Goal: Task Accomplishment & Management: Manage account settings

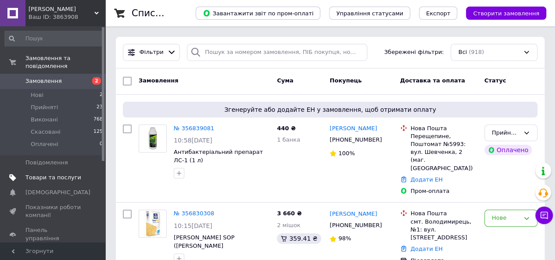
click at [43, 174] on span "Товари та послуги" at bounding box center [53, 178] width 56 height 8
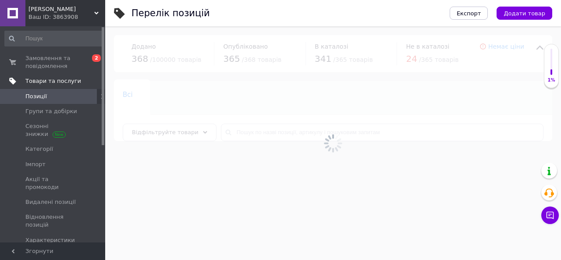
click at [41, 82] on span "Товари та послуги" at bounding box center [53, 81] width 56 height 8
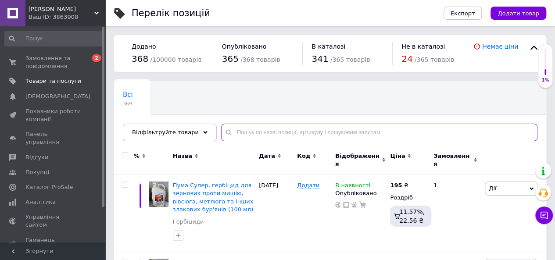
click at [281, 129] on input "text" at bounding box center [379, 133] width 316 height 18
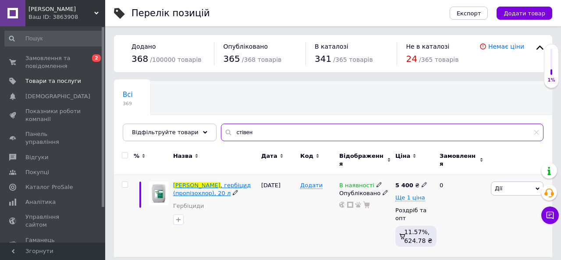
type input "стівен"
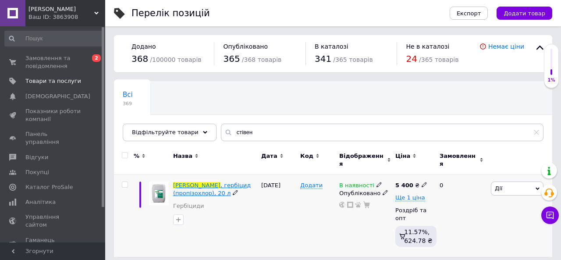
click at [234, 182] on span ", гербіцид (пропізохлор), 20 л" at bounding box center [212, 189] width 78 height 14
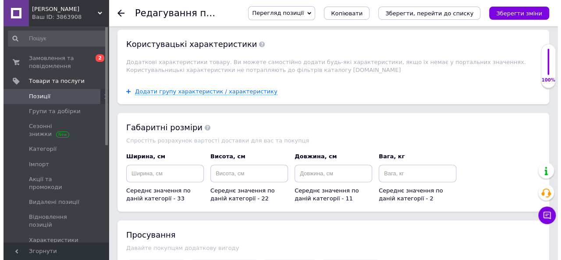
scroll to position [1167, 0]
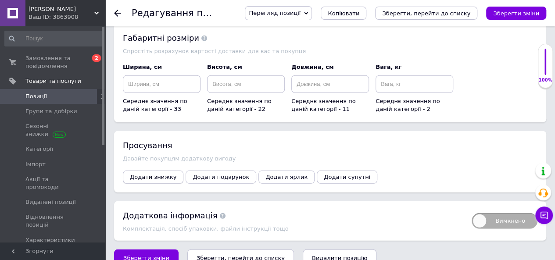
click at [152, 174] on span "Додати знижку" at bounding box center [153, 177] width 46 height 7
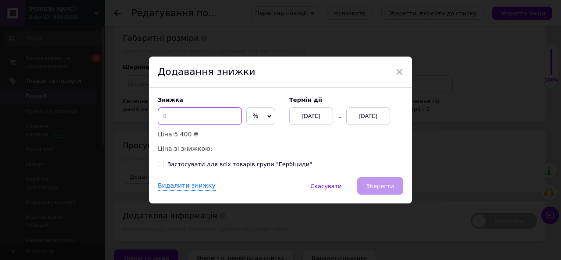
click at [190, 118] on input at bounding box center [200, 116] width 84 height 18
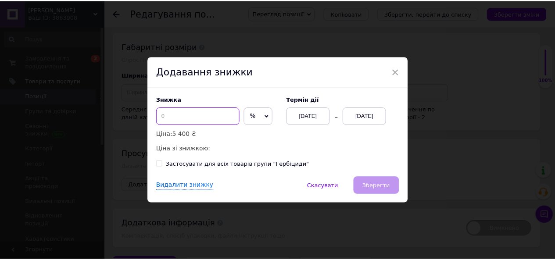
scroll to position [1175, 0]
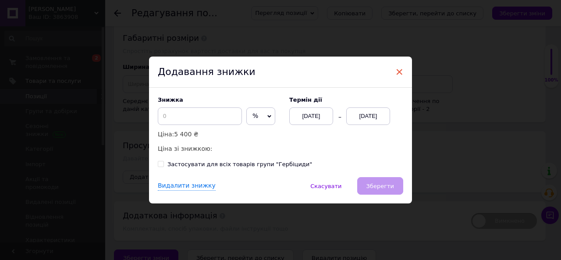
click at [400, 68] on span "×" at bounding box center [399, 71] width 8 height 15
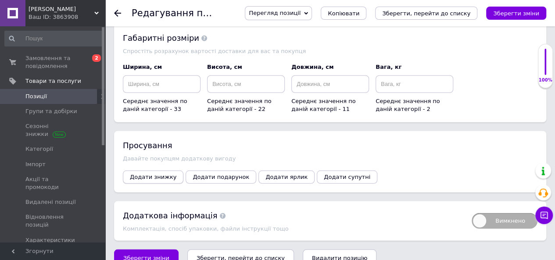
click at [157, 174] on span "Додати знижку" at bounding box center [153, 177] width 46 height 7
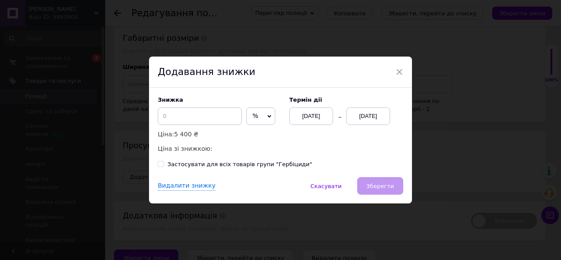
click at [267, 115] on span "%" at bounding box center [260, 116] width 29 height 18
click at [201, 116] on input at bounding box center [200, 116] width 84 height 18
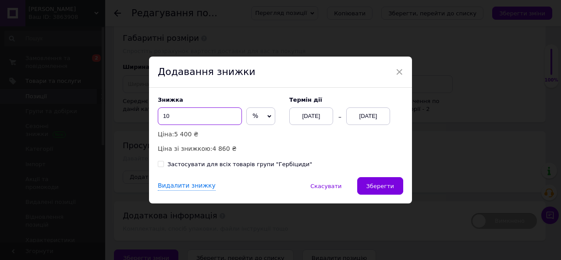
type input "1"
type input "5"
click at [356, 115] on div "[DATE]" at bounding box center [368, 116] width 44 height 18
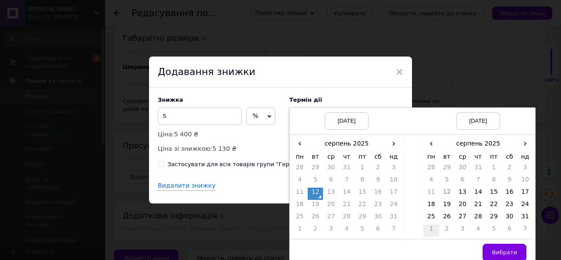
click at [429, 229] on td "1" at bounding box center [432, 230] width 16 height 12
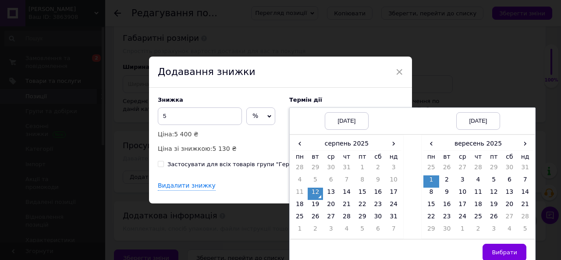
click at [430, 179] on td "1" at bounding box center [432, 181] width 16 height 12
click at [510, 256] on button "Вибрати" at bounding box center [505, 253] width 44 height 18
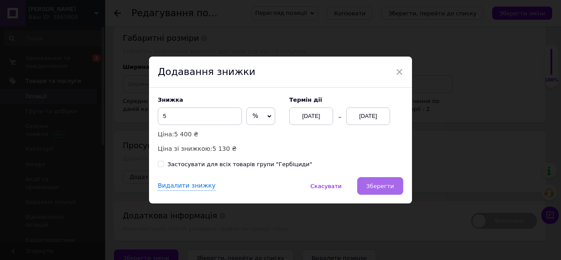
click at [375, 189] on span "Зберегти" at bounding box center [381, 186] width 28 height 7
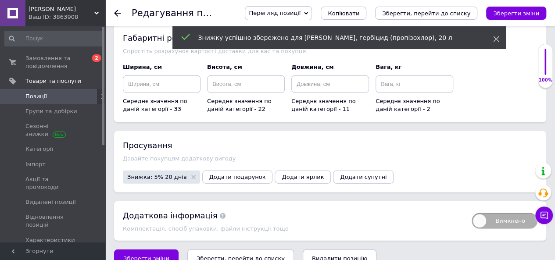
click at [494, 40] on icon at bounding box center [496, 39] width 6 height 6
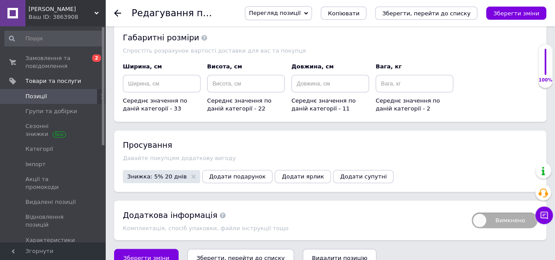
scroll to position [0, 0]
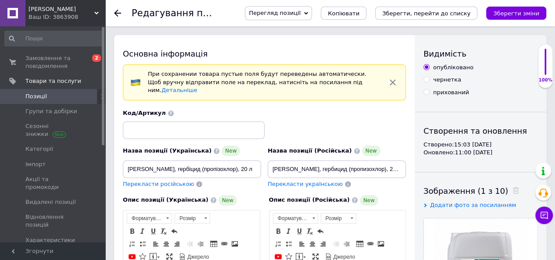
click at [40, 94] on span "Позиції" at bounding box center [35, 97] width 21 height 8
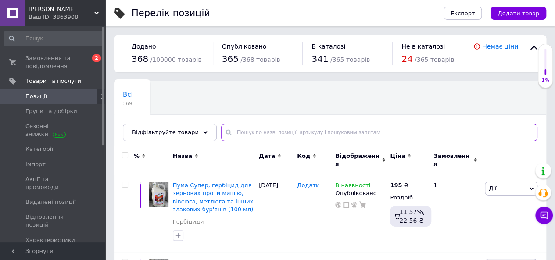
click at [241, 133] on input "text" at bounding box center [379, 133] width 316 height 18
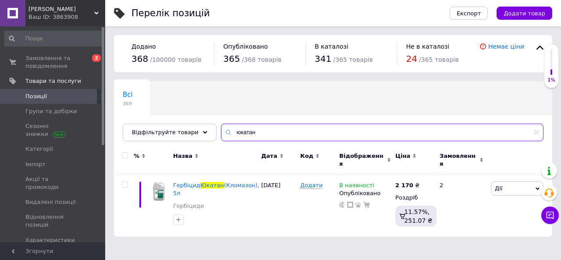
type input "юкатан"
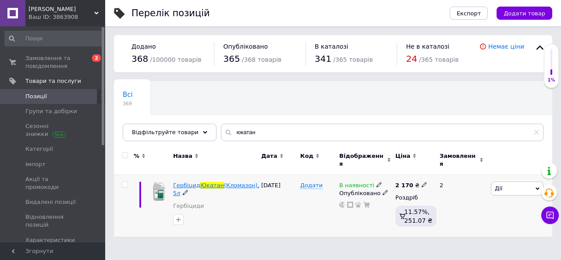
click at [201, 182] on span "Юкатан" at bounding box center [212, 185] width 24 height 7
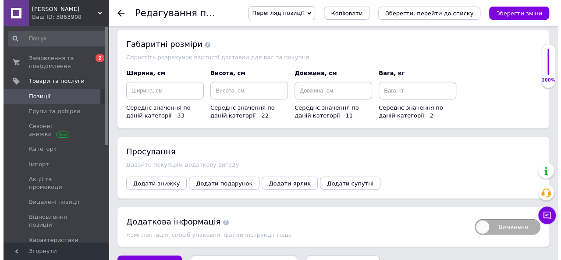
scroll to position [1069, 0]
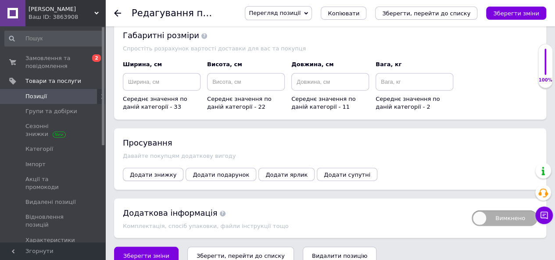
click at [163, 171] on span "Додати знижку" at bounding box center [153, 174] width 46 height 7
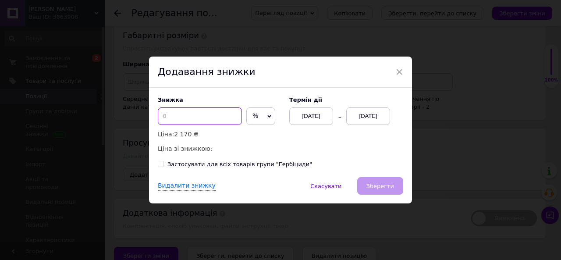
click at [176, 120] on input at bounding box center [200, 116] width 84 height 18
type input "3"
click at [262, 119] on span "%" at bounding box center [260, 116] width 29 height 18
click at [260, 136] on li "₴" at bounding box center [261, 134] width 28 height 12
click at [215, 117] on input at bounding box center [200, 116] width 84 height 18
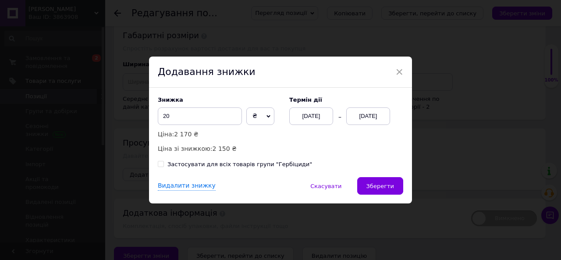
click at [368, 122] on div "[DATE]" at bounding box center [368, 116] width 44 height 18
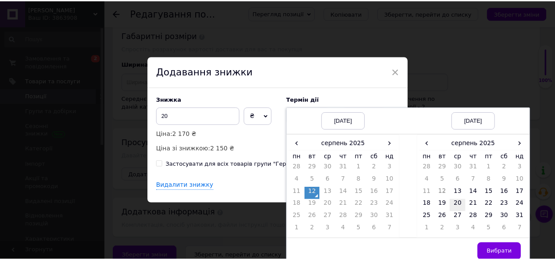
scroll to position [1078, 0]
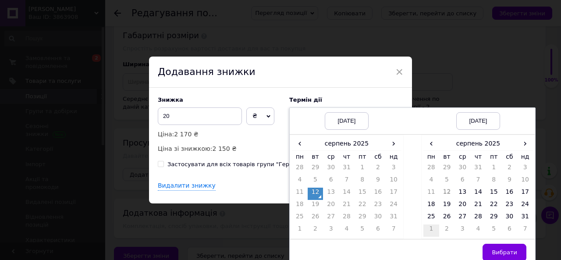
click at [431, 231] on td "1" at bounding box center [432, 230] width 16 height 12
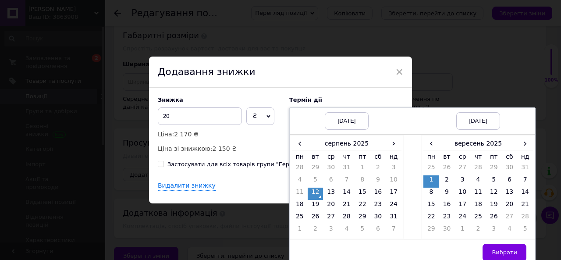
click at [431, 176] on td "1" at bounding box center [432, 181] width 16 height 12
click at [194, 116] on input "20" at bounding box center [200, 116] width 84 height 18
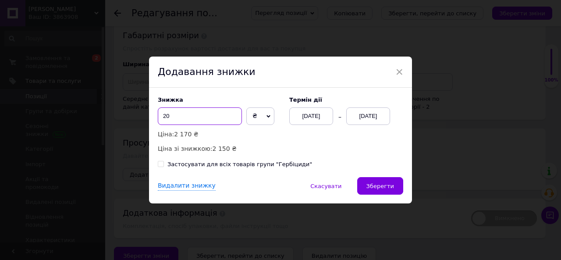
type input "2"
type input "50"
click at [383, 184] on span "Зберегти" at bounding box center [381, 186] width 28 height 7
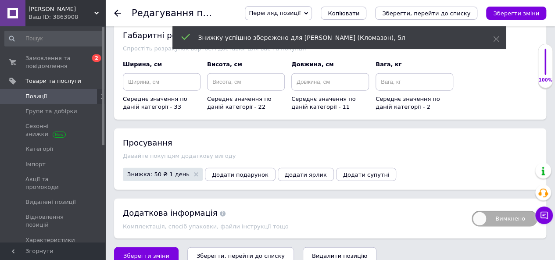
click at [498, 36] on div "Знижку успішно збережено для [PERSON_NAME] (Кломазон), 5л" at bounding box center [338, 37] width 333 height 23
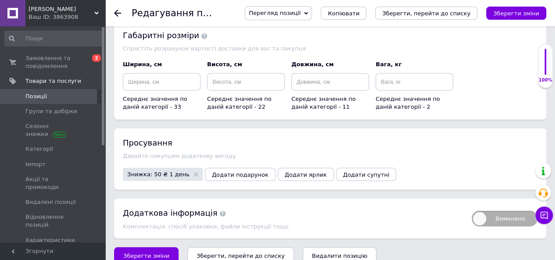
scroll to position [0, 0]
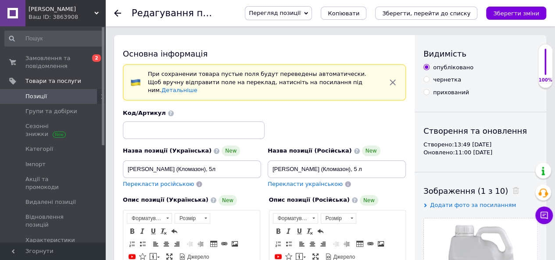
click at [28, 100] on link "Позиції" at bounding box center [54, 96] width 108 height 15
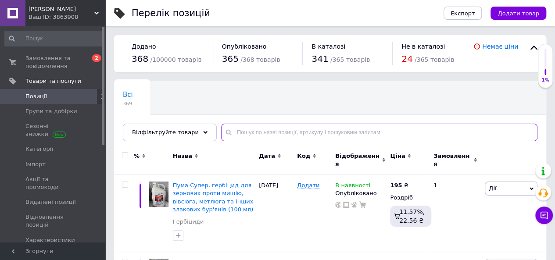
click at [360, 135] on input "text" at bounding box center [379, 133] width 316 height 18
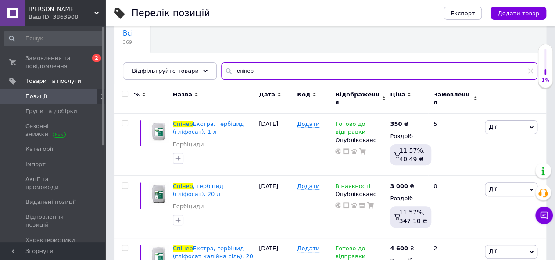
scroll to position [103, 0]
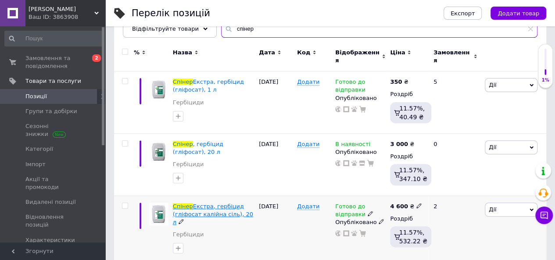
type input "спінер"
click at [214, 203] on span "Екстра, гербіцид (гліфосат калійна сіль), 20 л" at bounding box center [213, 214] width 80 height 22
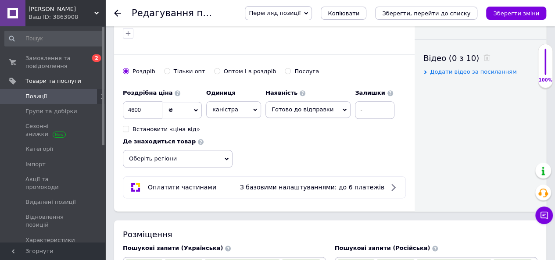
scroll to position [425, 0]
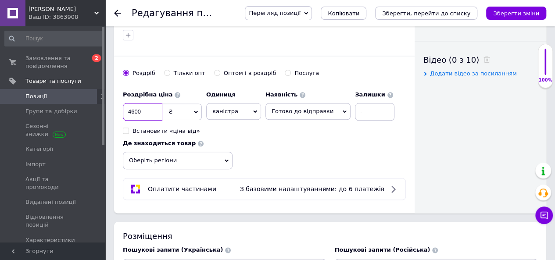
click at [131, 103] on input "4600" at bounding box center [142, 112] width 39 height 18
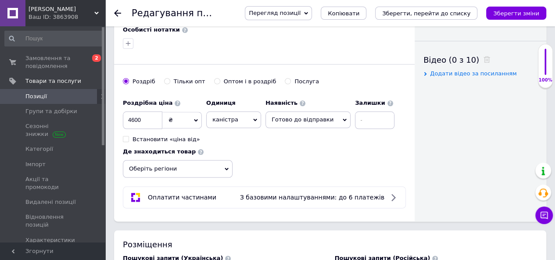
drag, startPoint x: 551, startPoint y: 121, endPoint x: 554, endPoint y: 115, distance: 6.1
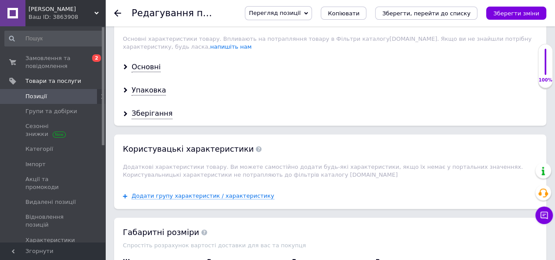
scroll to position [1142, 0]
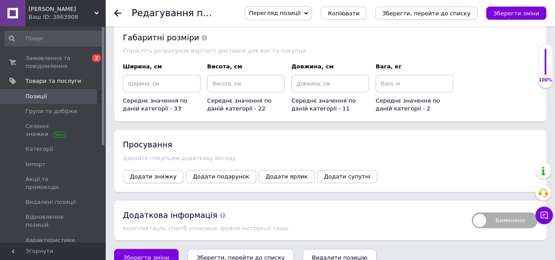
click at [141, 173] on span "Додати знижку" at bounding box center [153, 176] width 46 height 7
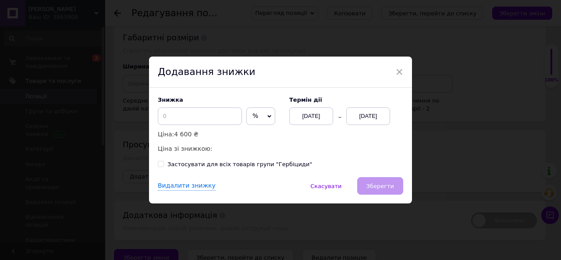
click at [377, 114] on div "[DATE]" at bounding box center [368, 116] width 44 height 18
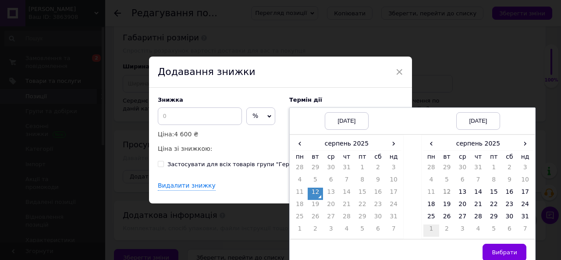
click at [429, 227] on td "1" at bounding box center [432, 230] width 16 height 12
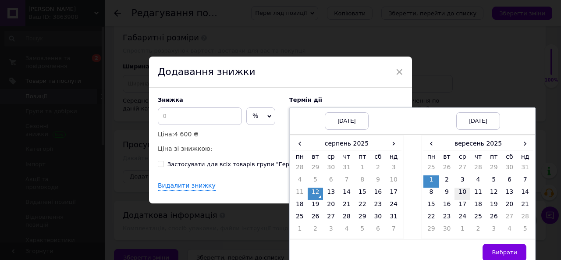
click at [456, 190] on td "10" at bounding box center [463, 194] width 16 height 12
click at [494, 194] on td "12" at bounding box center [494, 194] width 16 height 12
click at [523, 194] on td "14" at bounding box center [525, 194] width 16 height 12
click at [497, 246] on button "Вибрати" at bounding box center [505, 253] width 44 height 18
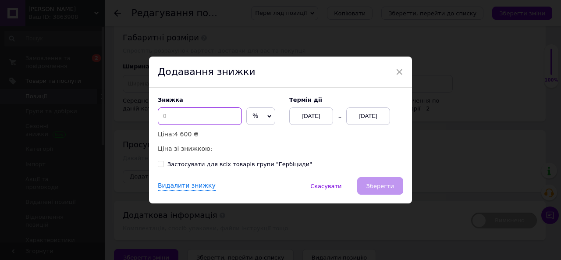
click at [217, 117] on input at bounding box center [200, 116] width 84 height 18
type input "1"
type input "8"
type input "9"
type input "8"
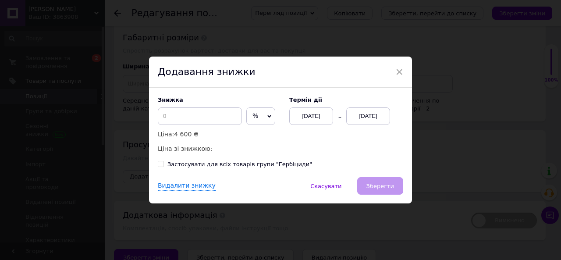
click at [267, 117] on icon at bounding box center [269, 116] width 4 height 4
click at [254, 138] on li "₴" at bounding box center [261, 134] width 28 height 12
click at [206, 121] on input at bounding box center [200, 116] width 84 height 18
type input "400"
click at [378, 183] on span "Зберегти" at bounding box center [381, 186] width 28 height 7
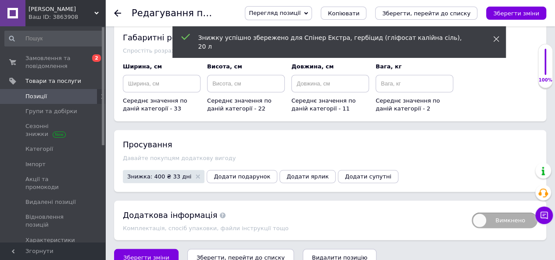
click at [496, 39] on icon at bounding box center [496, 39] width 6 height 6
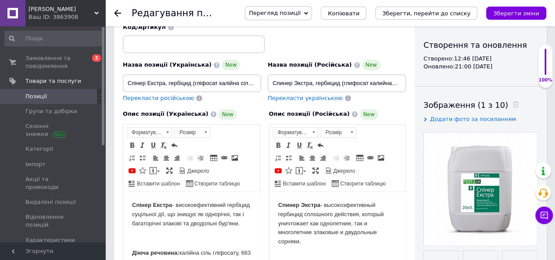
scroll to position [0, 0]
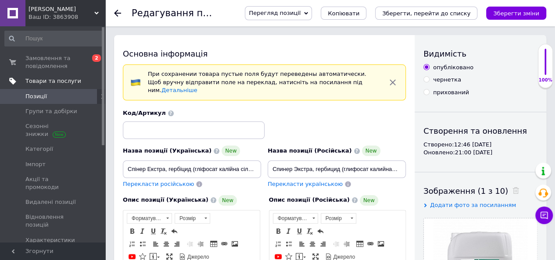
click at [45, 82] on span "Товари та послуги" at bounding box center [53, 81] width 56 height 8
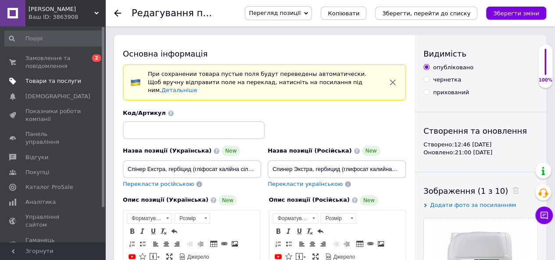
click at [39, 81] on span "Товари та послуги" at bounding box center [53, 81] width 56 height 8
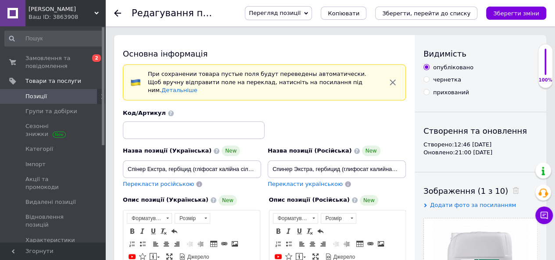
click at [46, 95] on span "Позиції" at bounding box center [53, 97] width 56 height 8
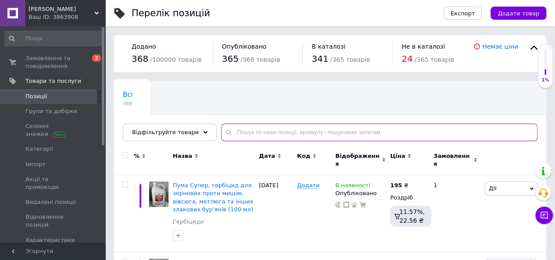
click at [241, 131] on input "text" at bounding box center [379, 133] width 316 height 18
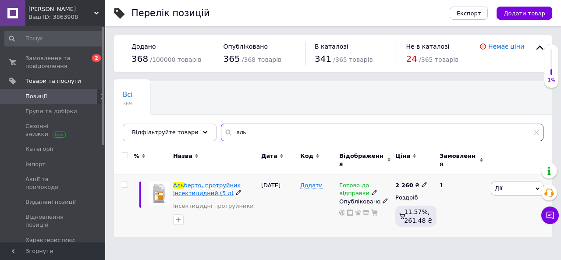
type input "аль"
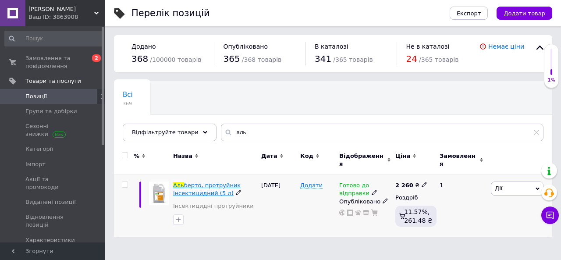
click at [195, 182] on span "берто, протруйник інсектицидний (5 л)" at bounding box center [207, 189] width 68 height 14
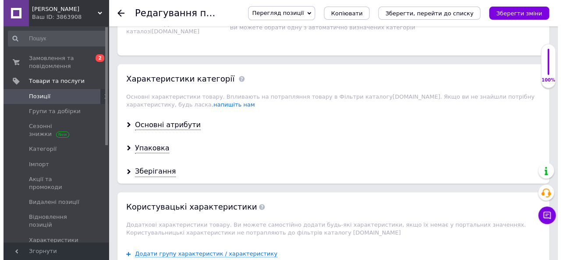
scroll to position [1133, 0]
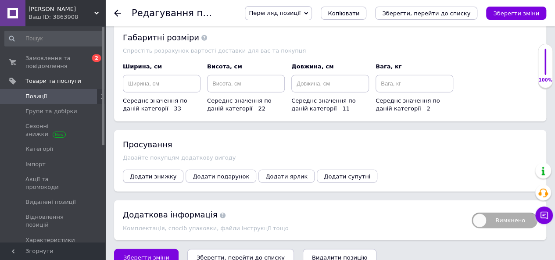
click at [155, 173] on span "Додати знижку" at bounding box center [153, 176] width 46 height 7
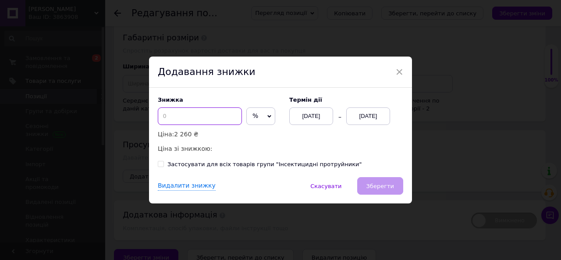
click at [213, 121] on input at bounding box center [200, 116] width 84 height 18
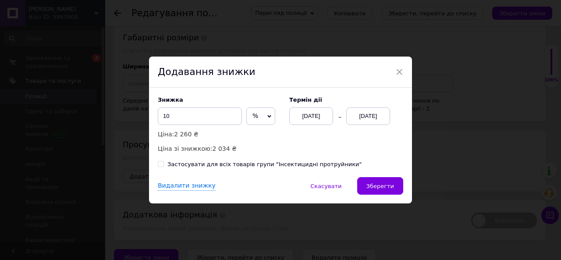
click at [266, 116] on span "%" at bounding box center [260, 116] width 29 height 18
click at [260, 135] on li "₴" at bounding box center [261, 134] width 28 height 12
click at [214, 120] on input "10" at bounding box center [200, 116] width 84 height 18
type input "100"
click at [362, 117] on div "[DATE]" at bounding box center [368, 116] width 44 height 18
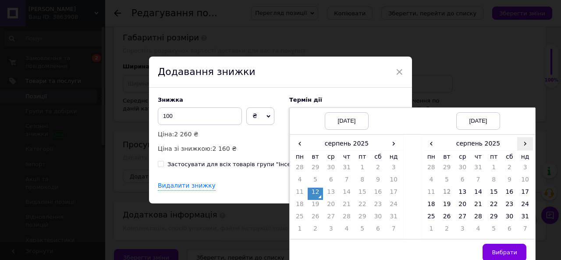
click at [525, 147] on span "›" at bounding box center [525, 143] width 16 height 13
click at [488, 214] on td "26" at bounding box center [494, 218] width 16 height 12
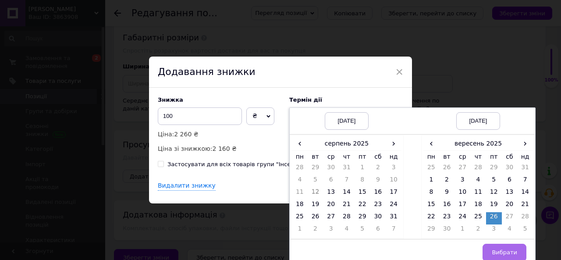
click at [501, 249] on span "Вибрати" at bounding box center [504, 252] width 25 height 7
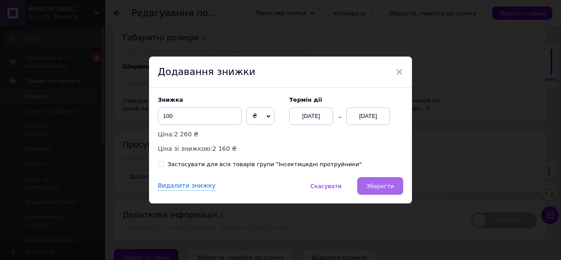
click at [394, 191] on button "Зберегти" at bounding box center [380, 186] width 46 height 18
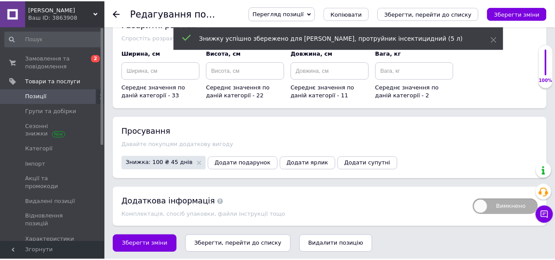
scroll to position [1121, 0]
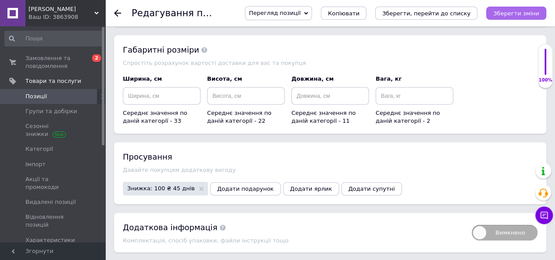
click at [507, 15] on icon "Зберегти зміни" at bounding box center [516, 13] width 46 height 7
click at [34, 102] on link "Позиції" at bounding box center [54, 96] width 108 height 15
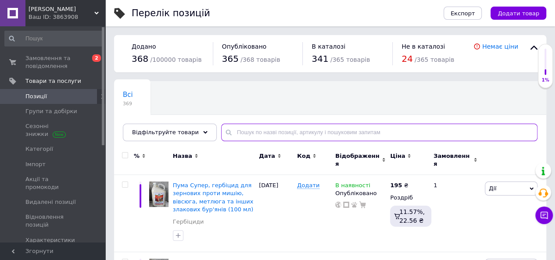
click at [243, 130] on input "text" at bounding box center [379, 133] width 316 height 18
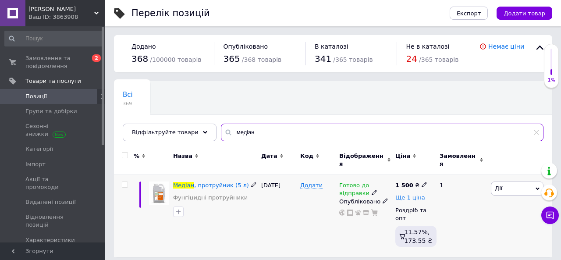
type input "медіан"
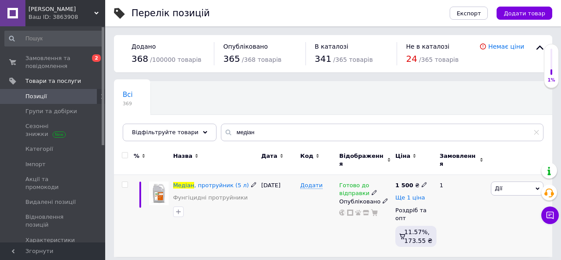
click at [413, 194] on span "Ще 1 ціна" at bounding box center [410, 197] width 30 height 7
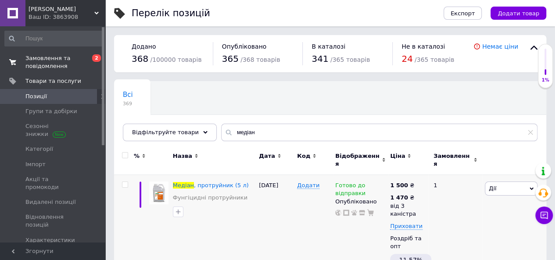
click at [56, 60] on span "Замовлення та повідомлення" at bounding box center [53, 62] width 56 height 16
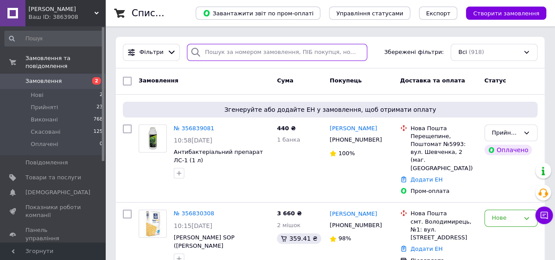
click at [220, 52] on input "search" at bounding box center [277, 52] width 180 height 17
paste input "356214728"
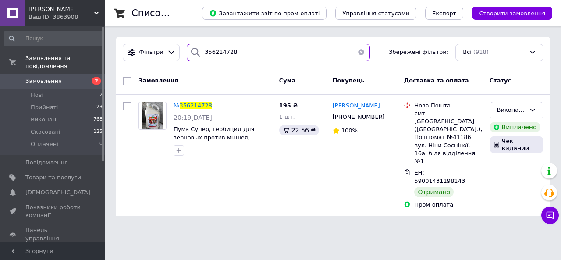
type input "356214728"
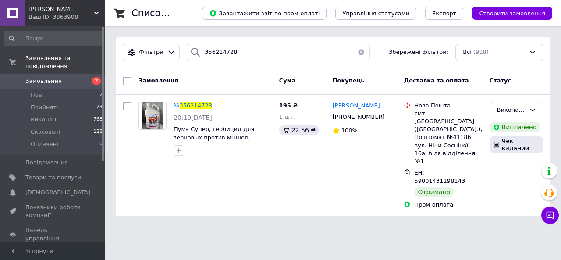
click at [357, 53] on button "button" at bounding box center [361, 52] width 18 height 17
